Goal: Task Accomplishment & Management: Manage account settings

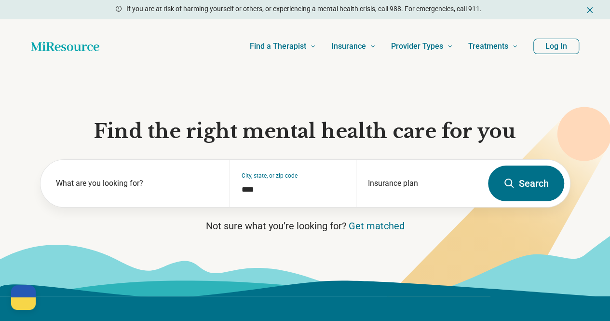
click at [557, 48] on button "Log In" at bounding box center [557, 46] width 46 height 15
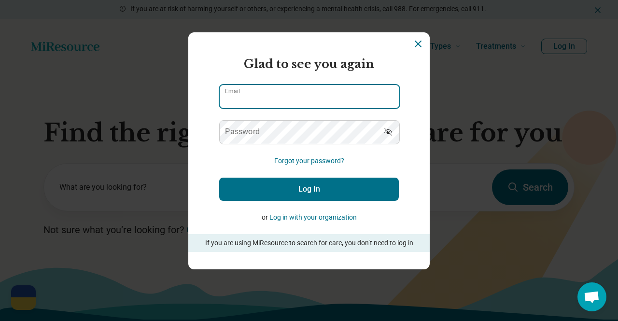
click at [278, 105] on input "Email" at bounding box center [310, 96] width 180 height 23
type input "**********"
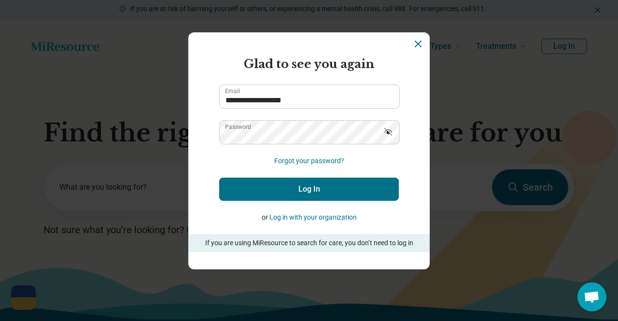
click at [275, 194] on button "Log In" at bounding box center [309, 189] width 180 height 23
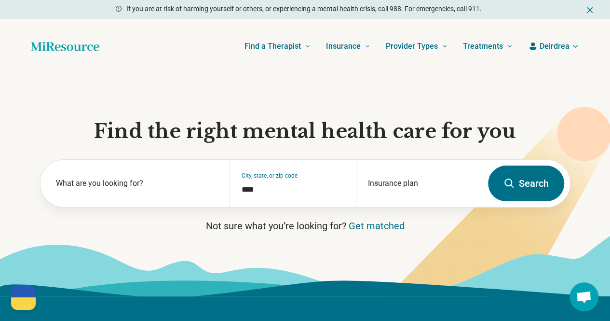
click at [558, 49] on span "Deirdrea" at bounding box center [555, 47] width 30 height 12
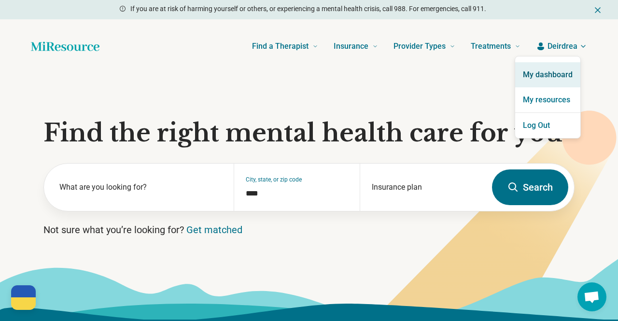
click at [544, 70] on link "My dashboard" at bounding box center [547, 74] width 65 height 25
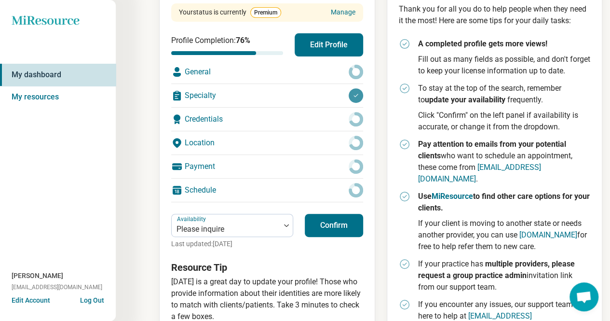
scroll to position [150, 0]
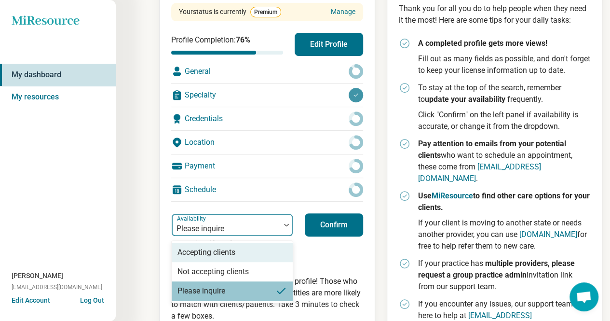
click at [273, 218] on div "Please inquire" at bounding box center [226, 224] width 109 height 21
click at [217, 252] on div "Accepting clients" at bounding box center [207, 253] width 58 height 12
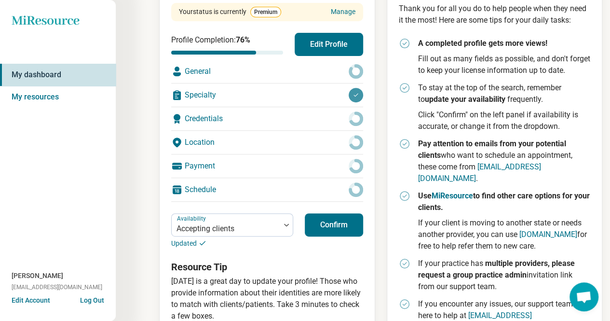
click at [340, 223] on button "Confirm" at bounding box center [334, 224] width 58 height 23
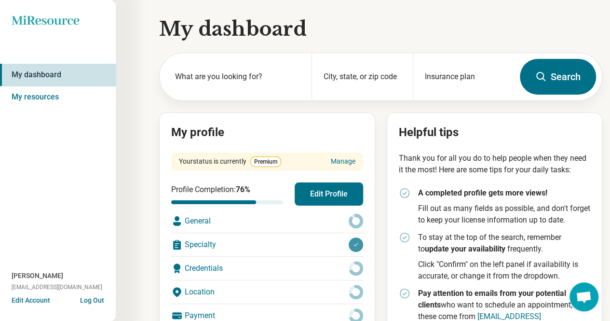
click at [93, 301] on button "Log Out" at bounding box center [92, 299] width 24 height 8
